Goal: Navigation & Orientation: Find specific page/section

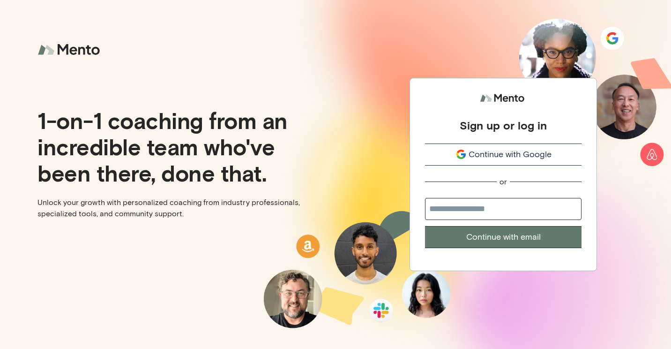
click at [457, 202] on input "email" at bounding box center [503, 209] width 156 height 22
type input "**********"
click at [469, 236] on button "Continue with email" at bounding box center [503, 237] width 156 height 22
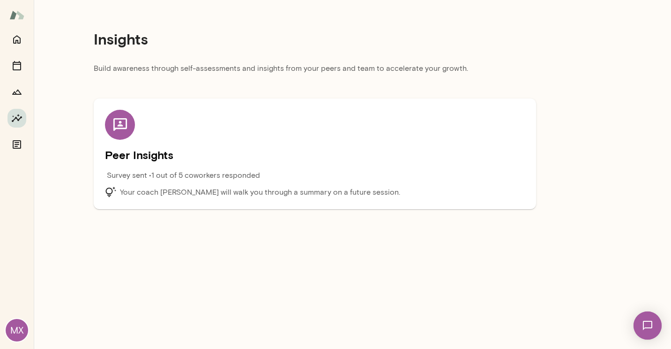
click at [213, 151] on h5 "Peer Insights" at bounding box center [315, 154] width 420 height 15
